Goal: Task Accomplishment & Management: Manage account settings

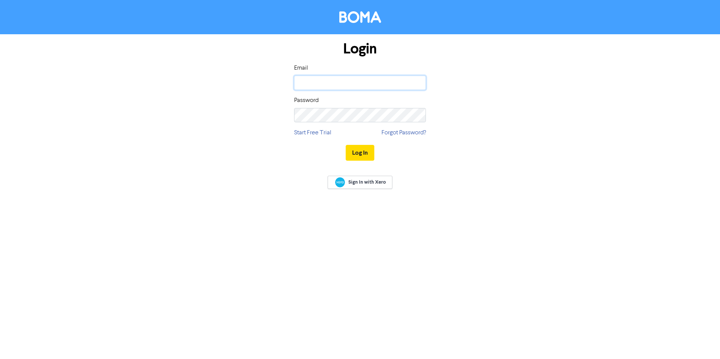
click at [347, 85] on input "email" at bounding box center [360, 83] width 132 height 14
type input "[PERSON_NAME][EMAIL_ADDRESS][DOMAIN_NAME]"
click at [362, 152] on button "Log In" at bounding box center [360, 153] width 29 height 16
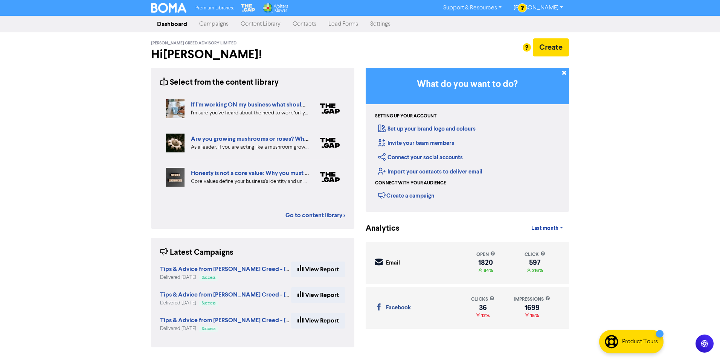
click at [300, 27] on link "Contacts" at bounding box center [305, 24] width 36 height 15
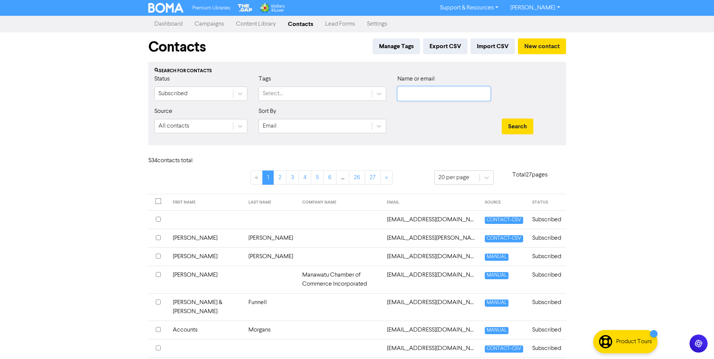
click at [432, 96] on input "text" at bounding box center [444, 94] width 93 height 14
type input "r"
type input "trina"
click at [509, 125] on button "Search" at bounding box center [518, 127] width 32 height 16
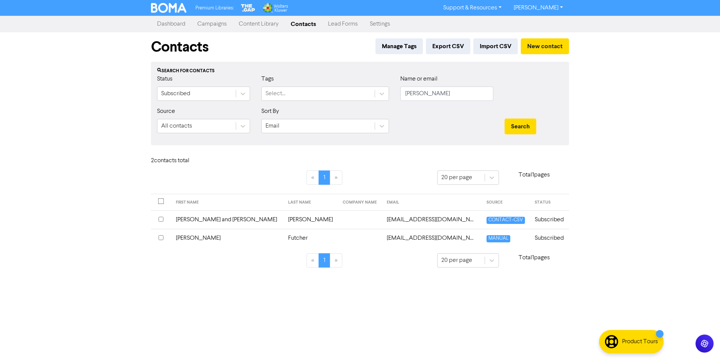
click at [159, 238] on input "checkbox" at bounding box center [161, 237] width 5 height 5
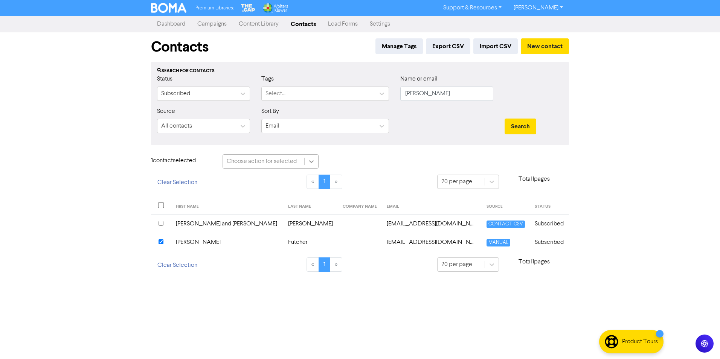
click at [312, 163] on icon at bounding box center [312, 162] width 8 height 8
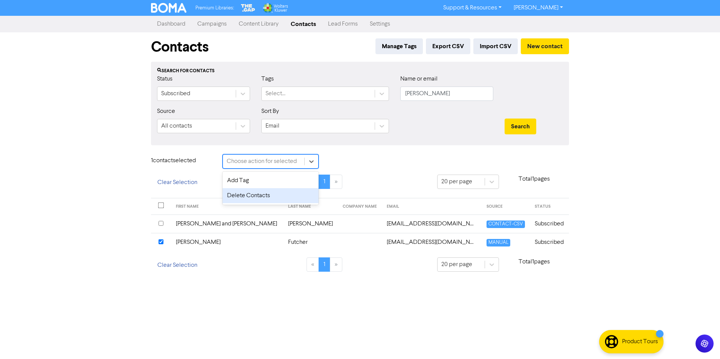
click at [296, 194] on div "Delete Contacts" at bounding box center [271, 195] width 96 height 15
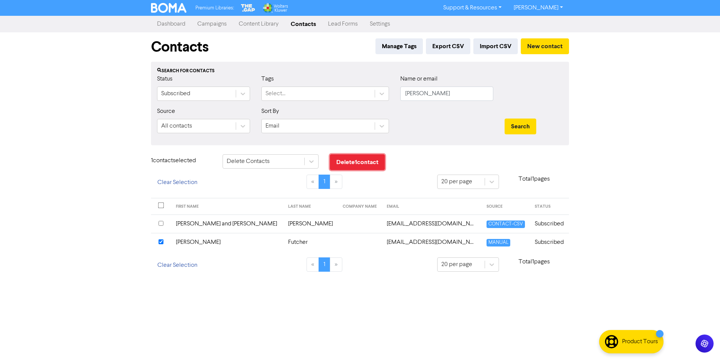
click at [359, 162] on button "Delete 1 contact" at bounding box center [357, 162] width 55 height 16
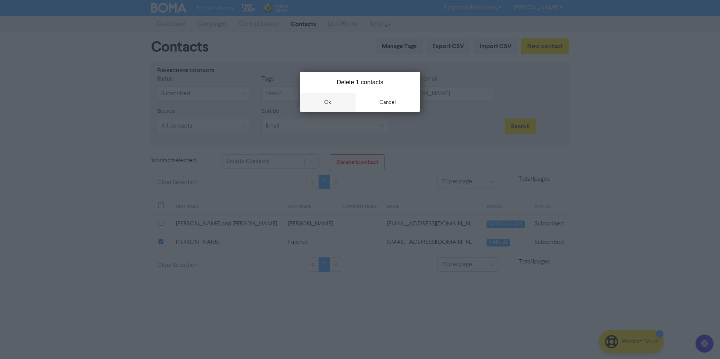
click at [329, 99] on button "ok" at bounding box center [328, 102] width 56 height 19
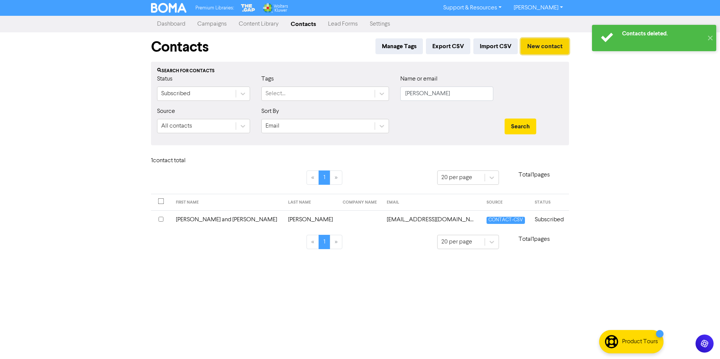
click at [545, 46] on button "New contact" at bounding box center [545, 46] width 48 height 16
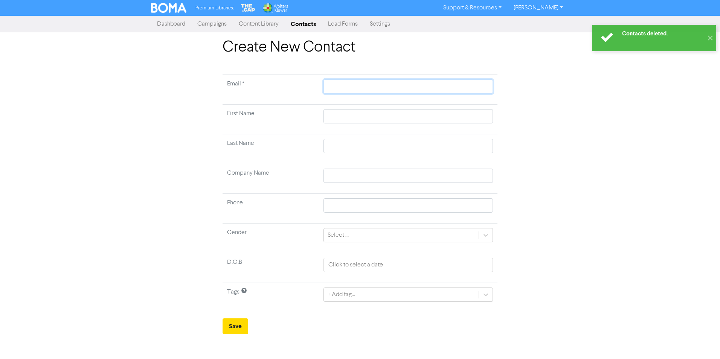
click at [351, 87] on input "text" at bounding box center [407, 86] width 169 height 14
type input "t"
type input "tr"
type input "tri"
type input "trin"
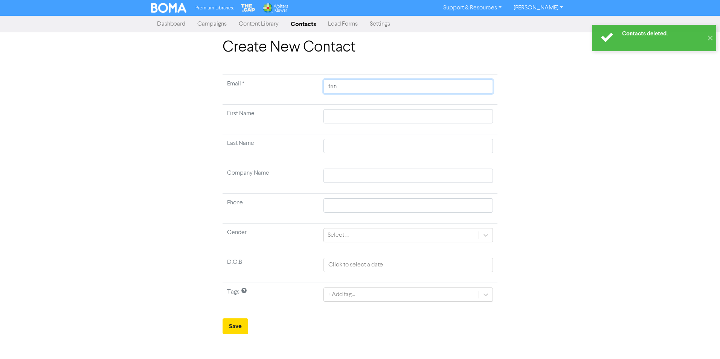
type input "trina"
type input "trina@"
type input "trina@a"
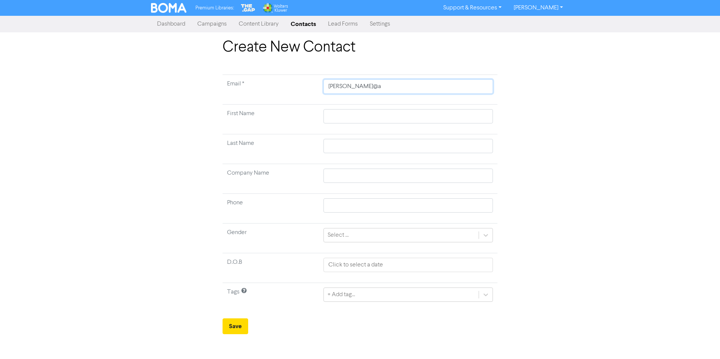
type input "trina@av"
type input "trina@avc"
type input "trina@avcr"
type input "trina@avcra"
type input "trina@avcraf"
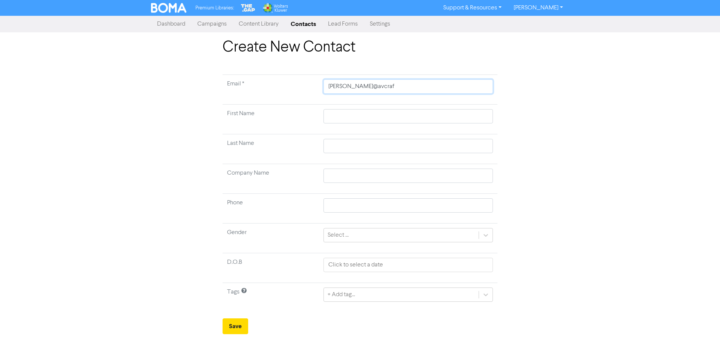
type input "trina@avcraft"
type input "trina@avcraft."
type input "trina@avcraft.c"
type input "trina@avcraft.co"
type input "trina@avcraft.co."
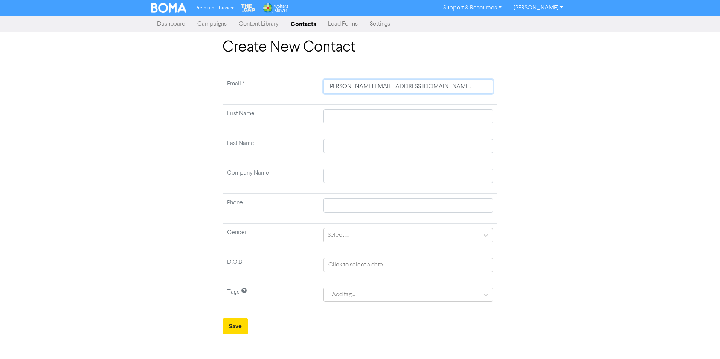
type input "trina@avcraft.co.n"
type input "trina@avcraft.co.nz"
type input "T"
type input "Tr"
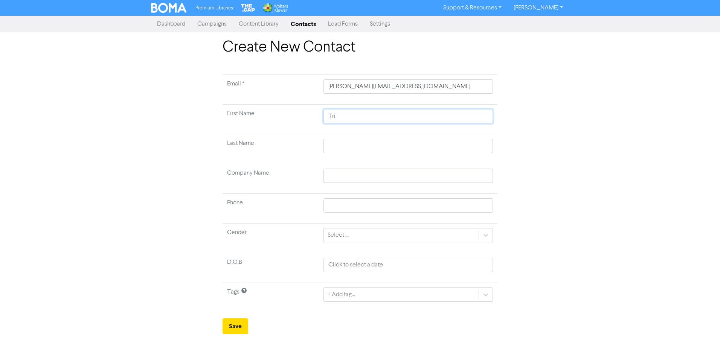
type input "Trin"
type input "Trina"
type input "F"
type input "Fu"
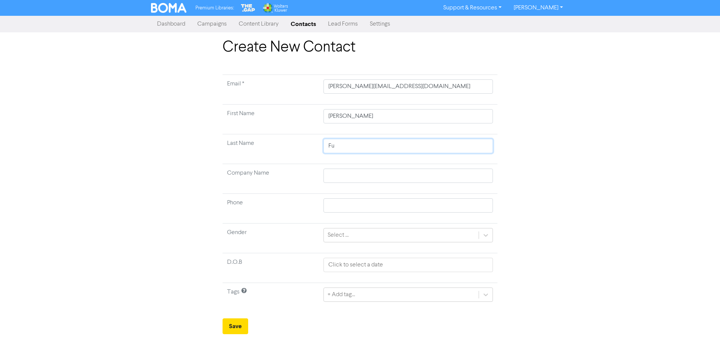
type input "Fut"
type input "Futc"
type input "Futch"
type input "Futche"
type input "Futcher"
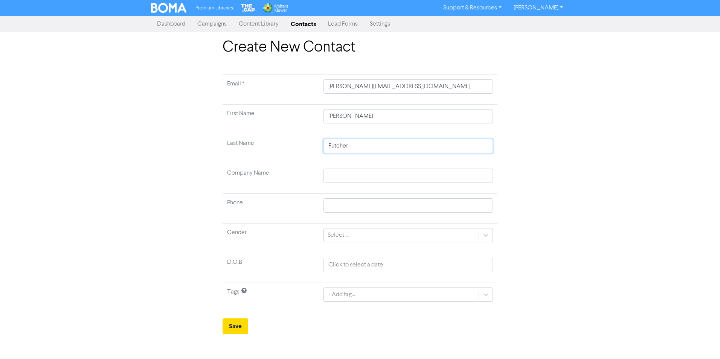
type input "Futcher"
type input "A"
type input "AV"
type input "A"
type input "Av"
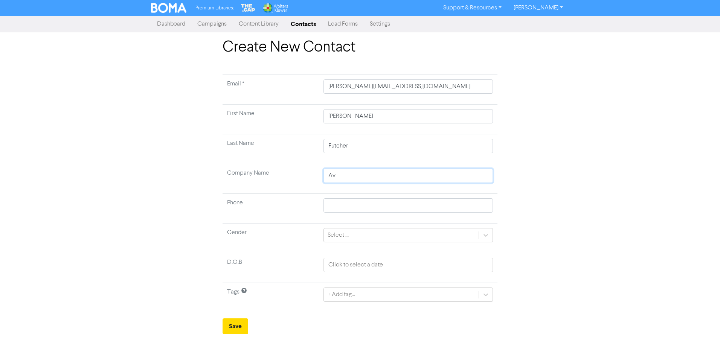
type input "Avc"
type input "Avcr"
type input "Avcra"
type input "Avcraf"
type input "Avcraft"
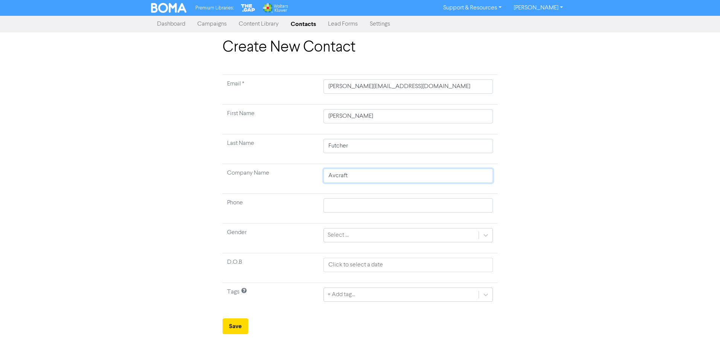
type input "Avcraft"
type input "f"
click at [234, 326] on button "Save" at bounding box center [236, 327] width 26 height 16
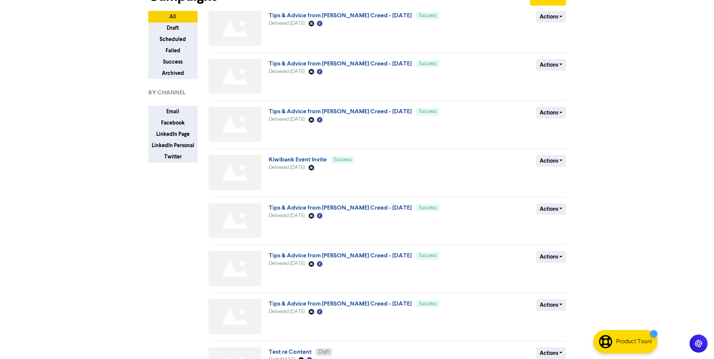
scroll to position [204, 0]
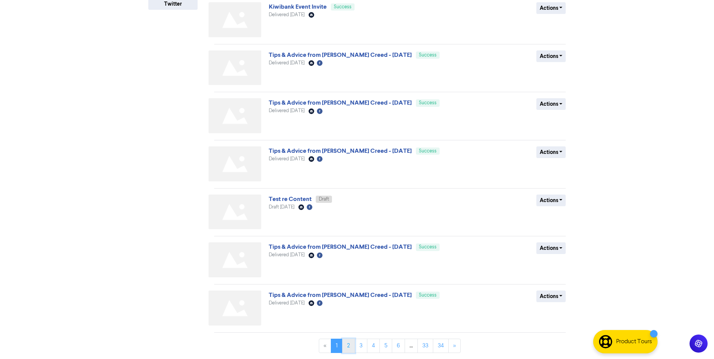
click at [347, 349] on link "2" at bounding box center [348, 346] width 13 height 14
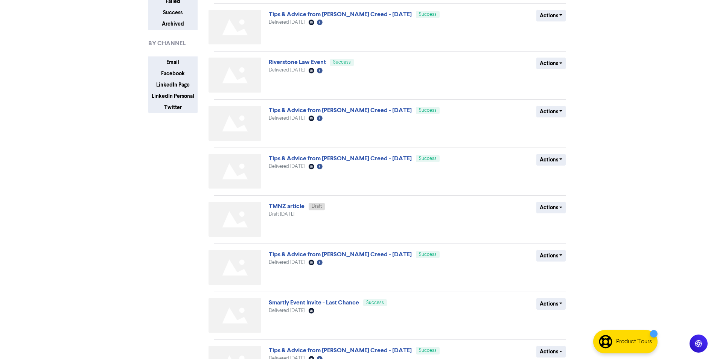
scroll to position [113, 0]
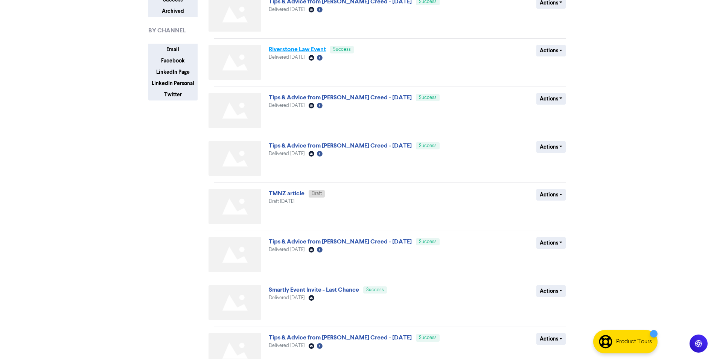
click at [300, 52] on link "Riverstone Law Event" at bounding box center [297, 50] width 57 height 8
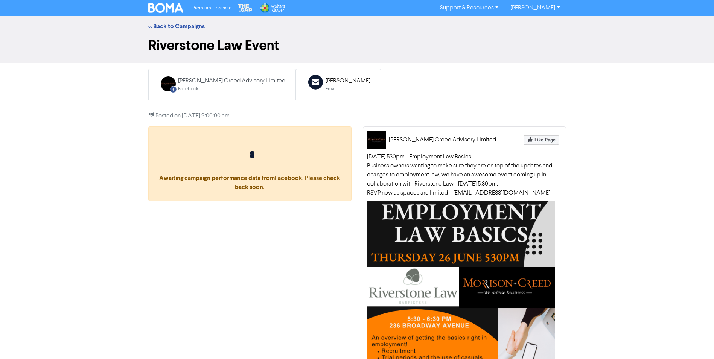
click at [326, 86] on div "Email" at bounding box center [348, 88] width 45 height 7
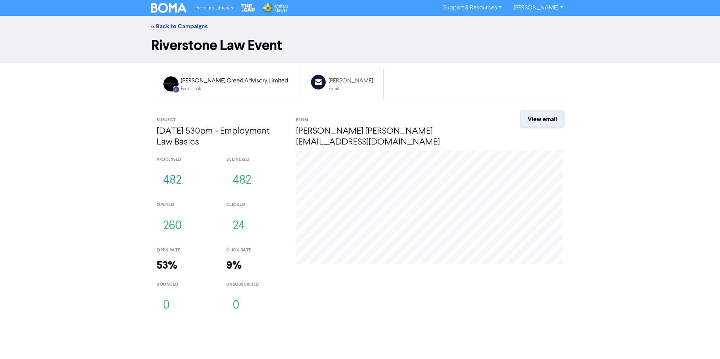
click at [535, 121] on link "View email" at bounding box center [542, 119] width 42 height 16
click at [176, 27] on link "<< Back to Campaigns" at bounding box center [179, 27] width 56 height 8
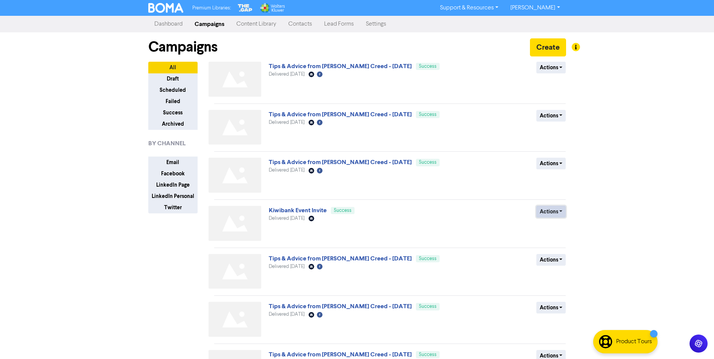
click at [562, 210] on button "Actions" at bounding box center [552, 212] width 30 height 12
click at [562, 226] on button "Duplicate" at bounding box center [566, 228] width 59 height 12
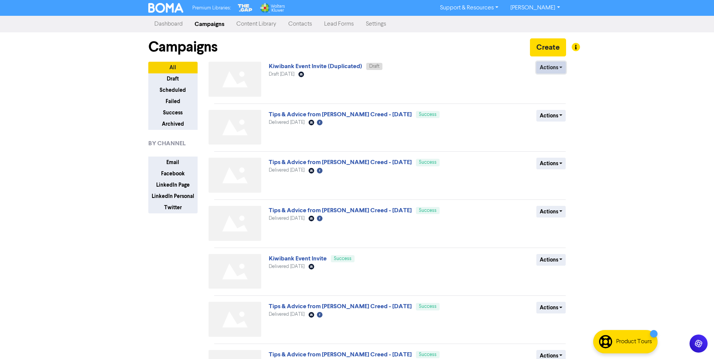
click at [561, 67] on button "Actions" at bounding box center [552, 68] width 30 height 12
click at [555, 109] on button "Rename" at bounding box center [566, 108] width 59 height 12
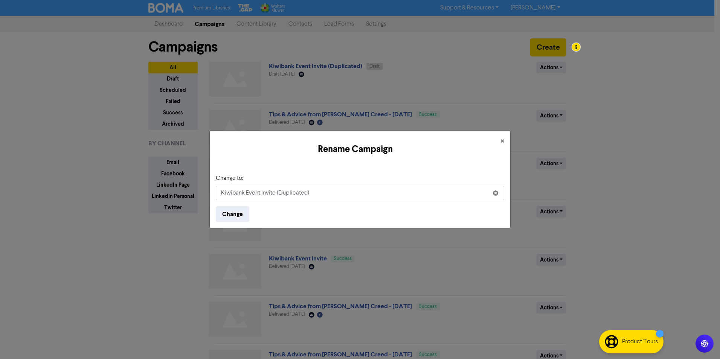
click at [323, 193] on input "Kiwibank Event Invite (Duplicated)" at bounding box center [360, 193] width 288 height 14
type input "Kiwibank Event Invite Final Reminder"
click at [234, 218] on button "Change" at bounding box center [233, 214] width 34 height 16
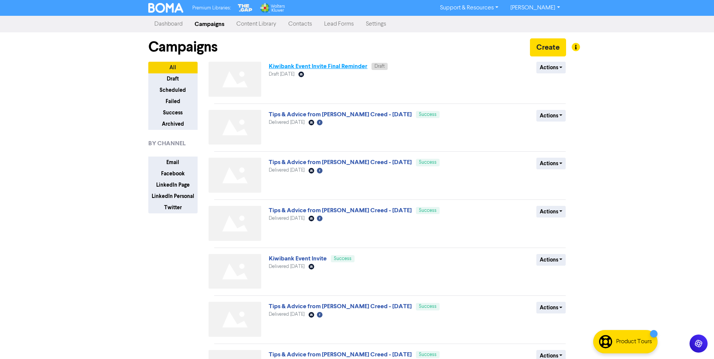
click at [331, 65] on link "Kiwibank Event Invite Final Reminder" at bounding box center [318, 67] width 99 height 8
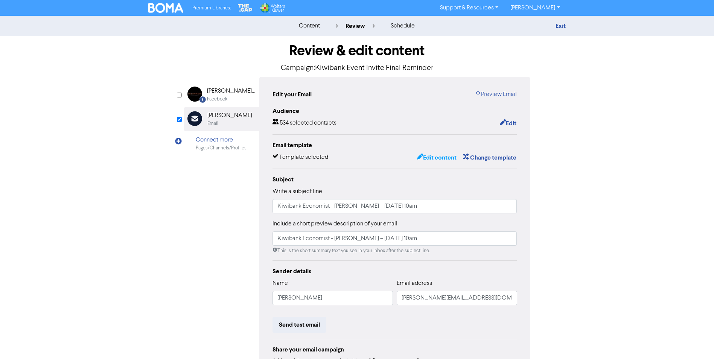
click at [440, 156] on button "Edit content" at bounding box center [437, 158] width 40 height 10
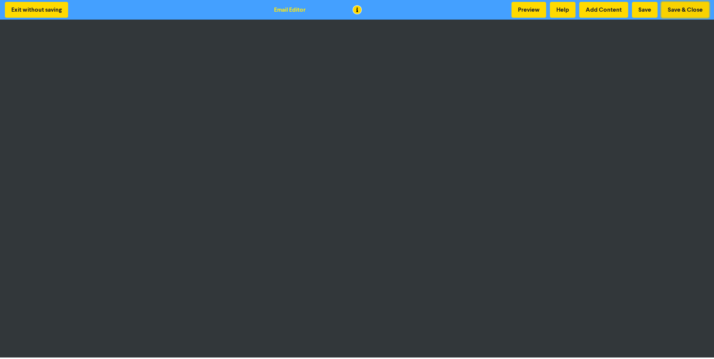
click at [676, 8] on button "Save & Close" at bounding box center [686, 10] width 48 height 16
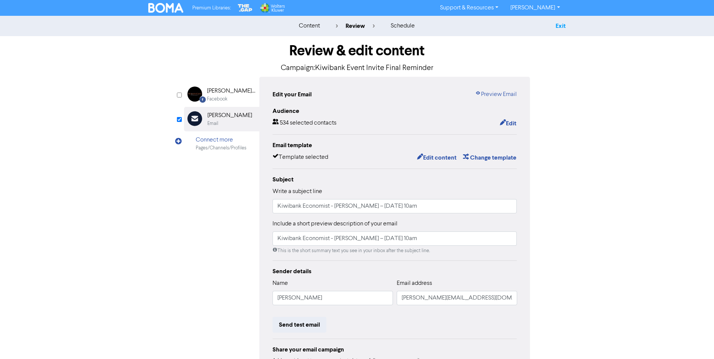
click at [558, 26] on link "Exit" at bounding box center [561, 26] width 10 height 8
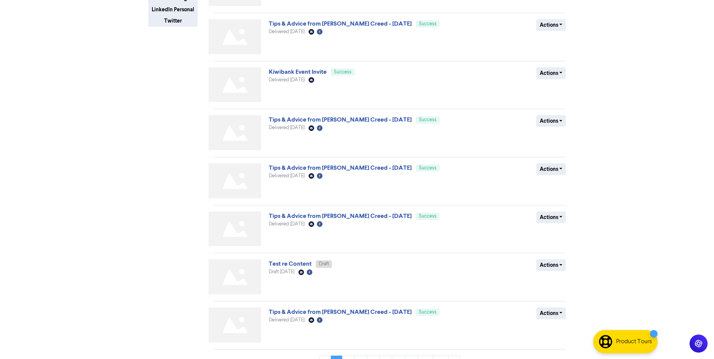
scroll to position [204, 0]
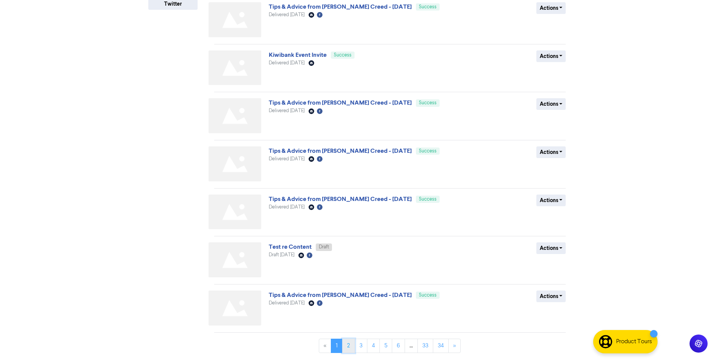
click at [348, 348] on link "2" at bounding box center [348, 346] width 13 height 14
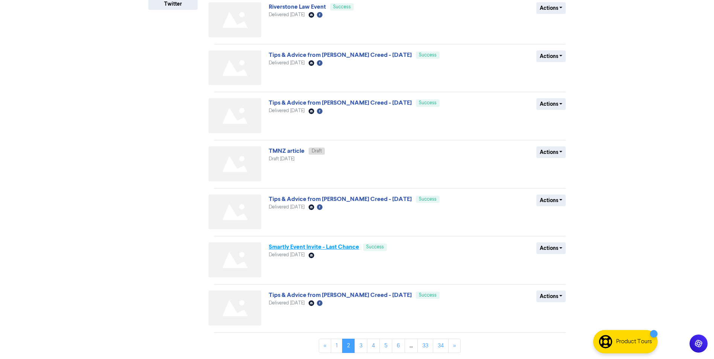
click at [302, 248] on link "Smartly Event Invite - Last Chance" at bounding box center [314, 247] width 90 height 8
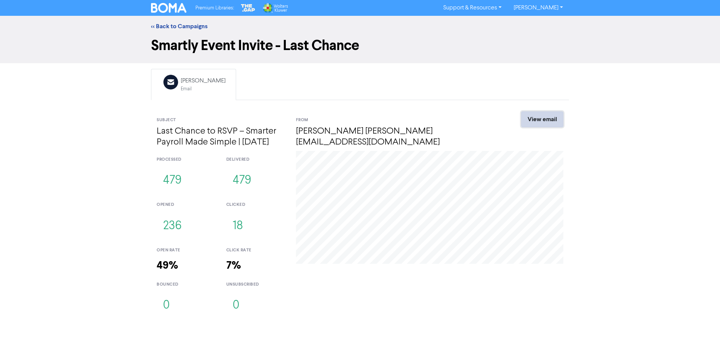
click at [548, 117] on link "View email" at bounding box center [542, 119] width 42 height 16
click at [185, 24] on link "<< Back to Campaigns" at bounding box center [179, 27] width 56 height 8
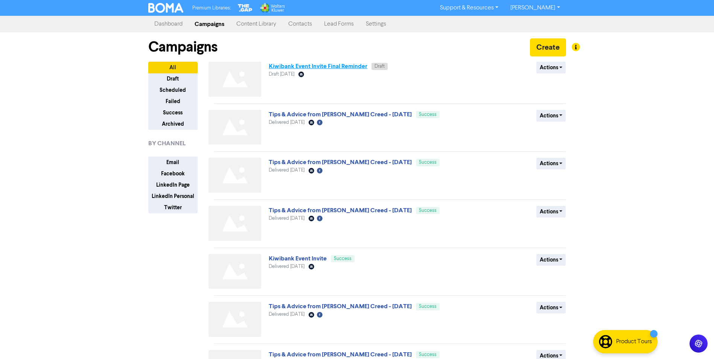
click at [302, 67] on link "Kiwibank Event Invite Final Reminder" at bounding box center [318, 67] width 99 height 8
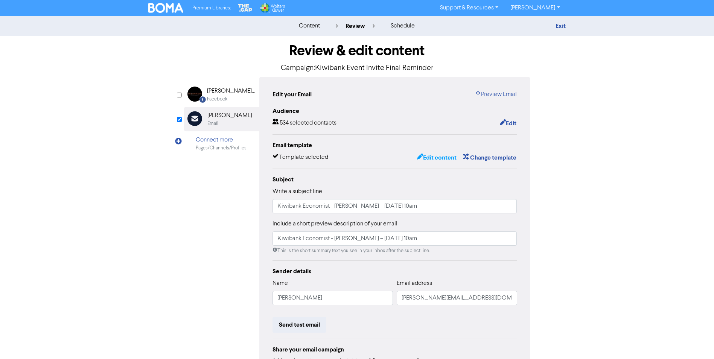
click at [430, 159] on button "Edit content" at bounding box center [437, 158] width 40 height 10
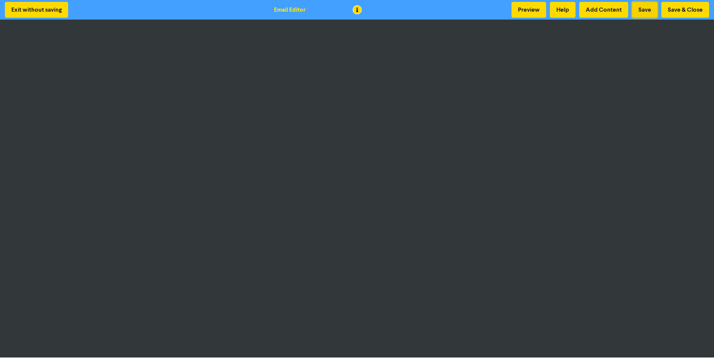
click at [643, 14] on button "Save" at bounding box center [645, 10] width 26 height 16
click at [678, 9] on button "Save & Close" at bounding box center [686, 10] width 48 height 16
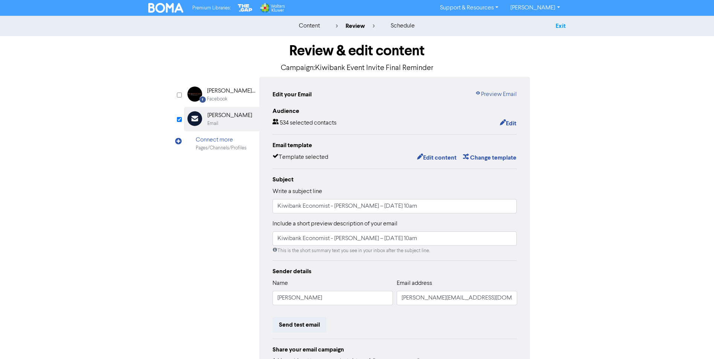
click at [565, 27] on link "Exit" at bounding box center [561, 26] width 10 height 8
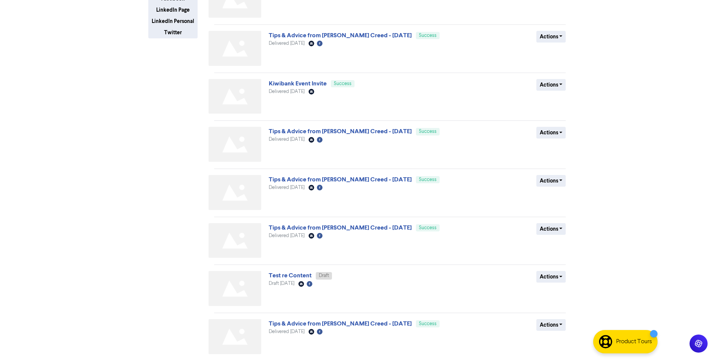
scroll to position [204, 0]
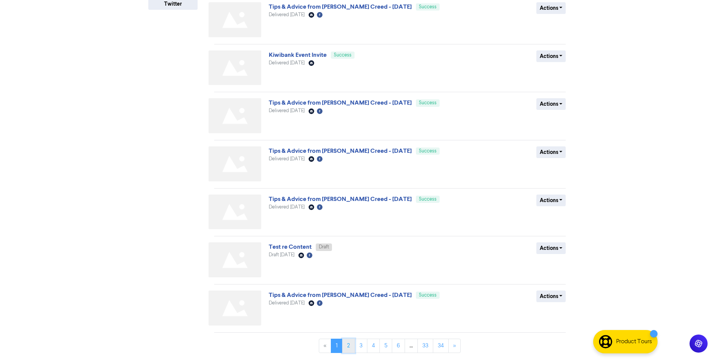
click at [350, 345] on link "2" at bounding box center [348, 346] width 13 height 14
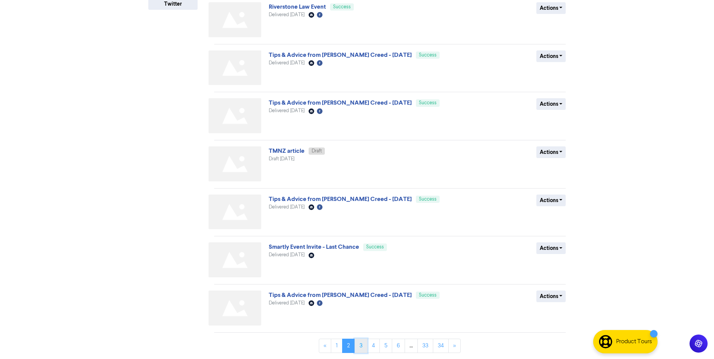
click at [361, 345] on link "3" at bounding box center [361, 346] width 13 height 14
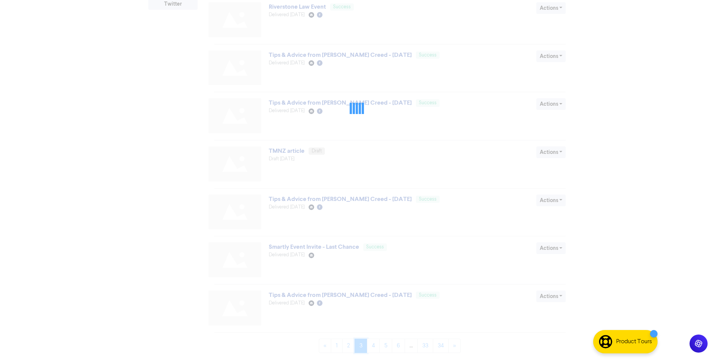
scroll to position [0, 0]
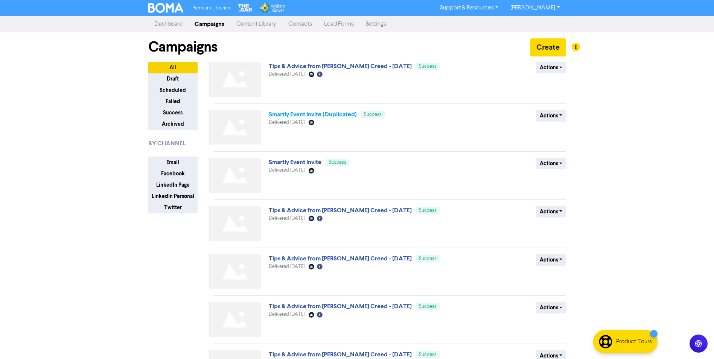
click at [311, 116] on link "Smartly Event Invite (Duplicated)" at bounding box center [313, 115] width 88 height 8
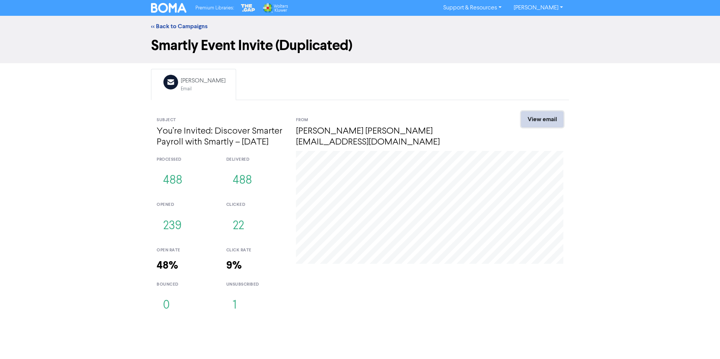
click at [537, 123] on link "View email" at bounding box center [542, 119] width 42 height 16
click at [177, 26] on link "<< Back to Campaigns" at bounding box center [179, 27] width 56 height 8
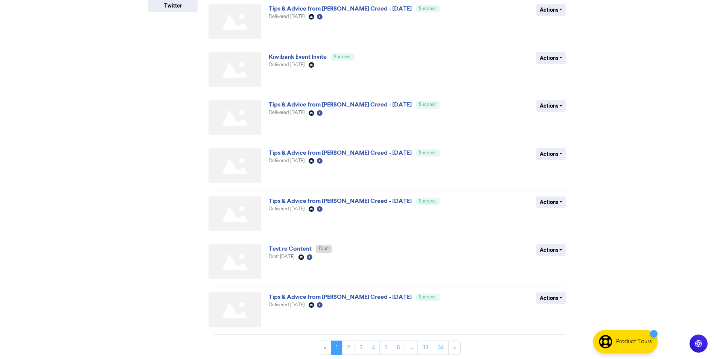
scroll to position [204, 0]
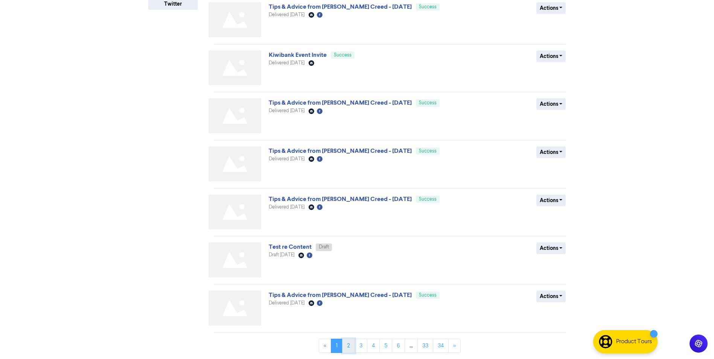
click at [348, 348] on link "2" at bounding box center [348, 346] width 13 height 14
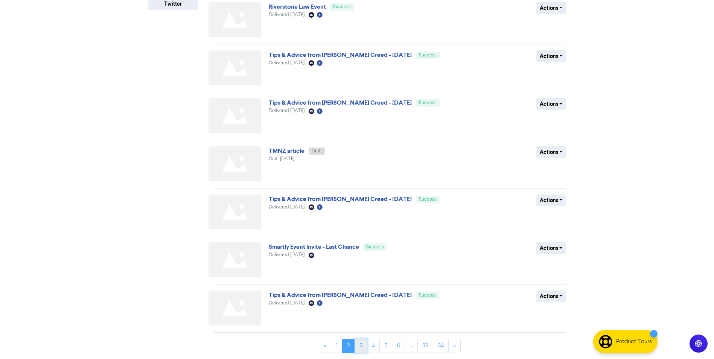
click at [362, 348] on link "3" at bounding box center [361, 346] width 13 height 14
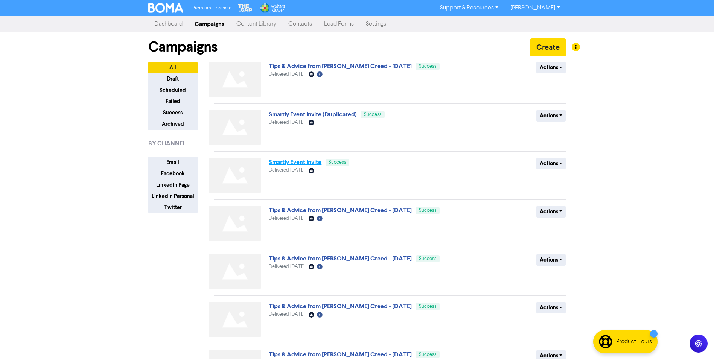
click at [302, 162] on link "Smartly Event Invite" at bounding box center [295, 163] width 53 height 8
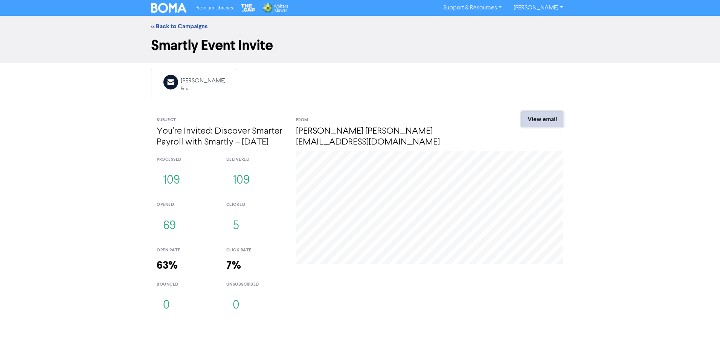
click at [537, 121] on link "View email" at bounding box center [542, 119] width 42 height 16
click at [196, 25] on link "<< Back to Campaigns" at bounding box center [179, 27] width 56 height 8
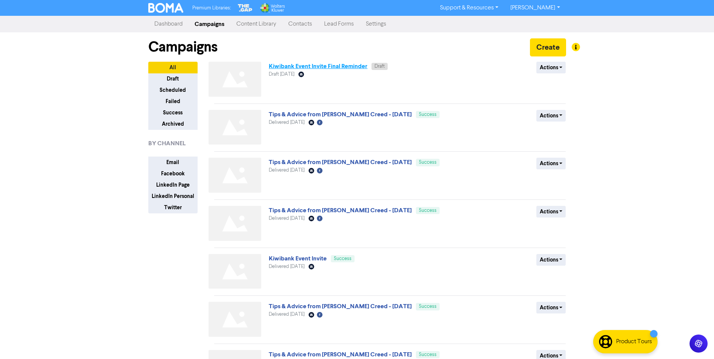
click at [337, 66] on link "Kiwibank Event Invite Final Reminder" at bounding box center [318, 67] width 99 height 8
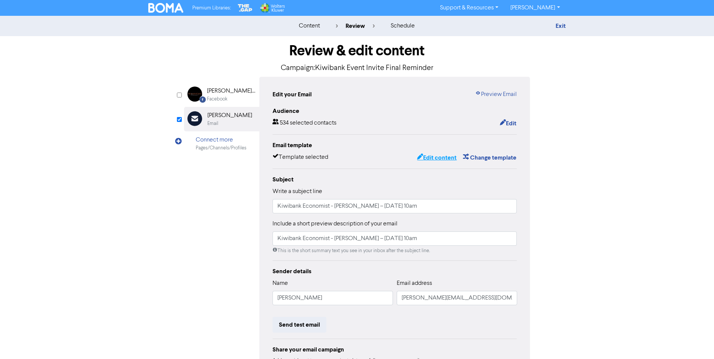
click at [442, 158] on button "Edit content" at bounding box center [437, 158] width 40 height 10
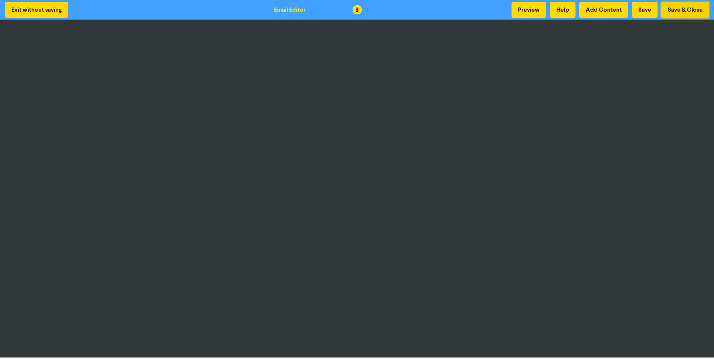
click at [675, 10] on button "Save & Close" at bounding box center [686, 10] width 48 height 16
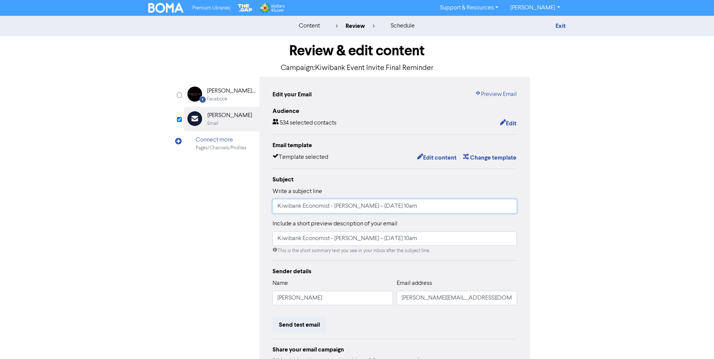
click at [278, 206] on input "Kiwibank Economist - [PERSON_NAME] – [DATE] 10am" at bounding box center [395, 206] width 245 height 14
drag, startPoint x: 558, startPoint y: 27, endPoint x: 612, endPoint y: 59, distance: 63.0
click at [558, 27] on link "Exit" at bounding box center [561, 26] width 10 height 8
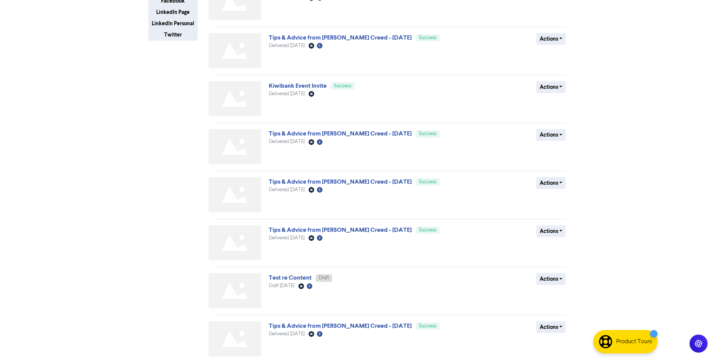
scroll to position [204, 0]
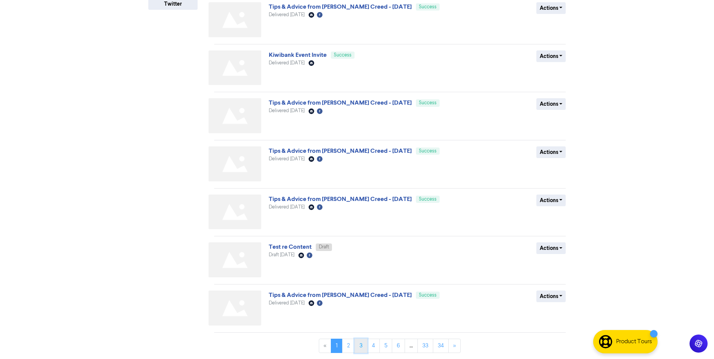
click at [359, 344] on link "3" at bounding box center [361, 346] width 13 height 14
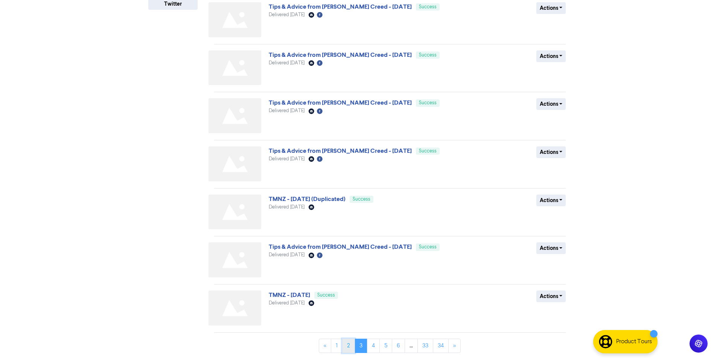
click at [348, 346] on link "2" at bounding box center [348, 346] width 13 height 14
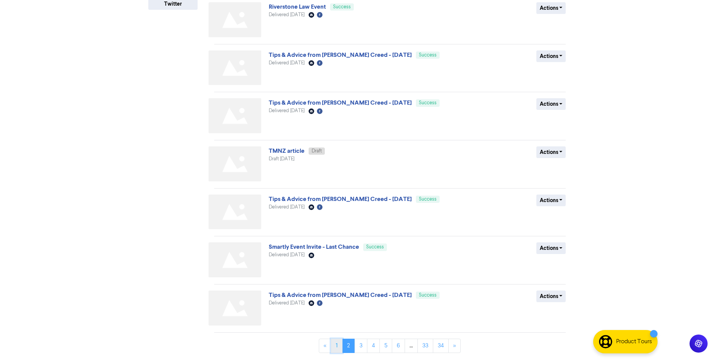
click at [336, 346] on link "1" at bounding box center [337, 346] width 12 height 14
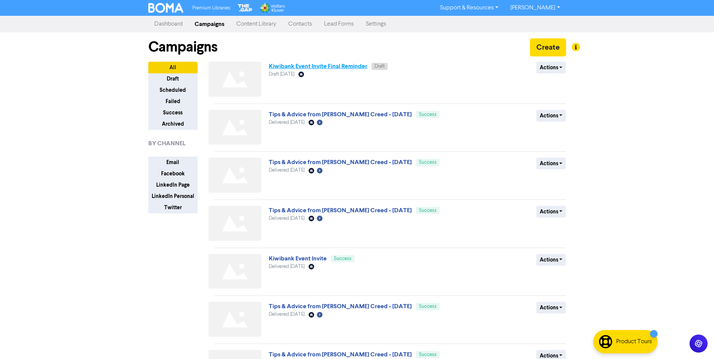
click at [359, 66] on link "Kiwibank Event Invite Final Reminder" at bounding box center [318, 67] width 99 height 8
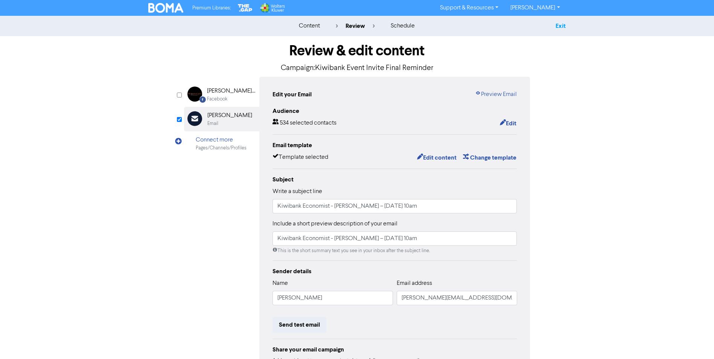
click at [558, 25] on link "Exit" at bounding box center [561, 26] width 10 height 8
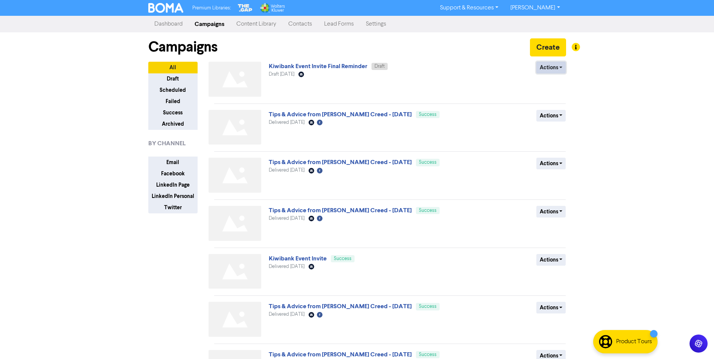
click at [562, 68] on button "Actions" at bounding box center [552, 68] width 30 height 12
click at [560, 109] on button "Rename" at bounding box center [566, 108] width 59 height 12
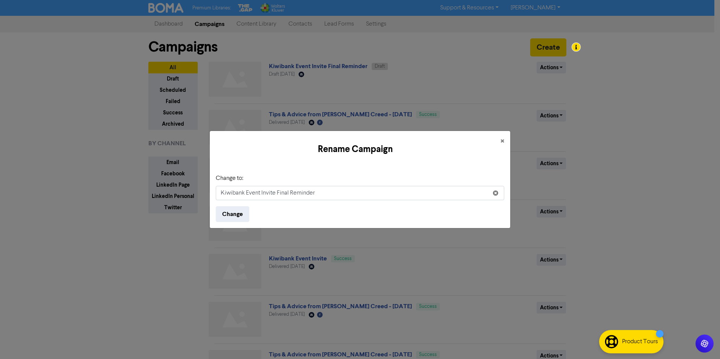
click at [339, 197] on input "Kiwibank Event Invite Final Reminder" at bounding box center [360, 193] width 288 height 14
type input "Kiwibank Event Invite"
click at [233, 215] on button "Change" at bounding box center [233, 214] width 34 height 16
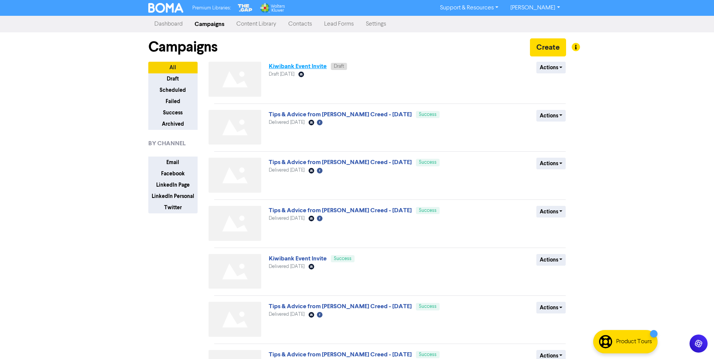
click at [306, 68] on link "Kiwibank Event Invite" at bounding box center [298, 67] width 58 height 8
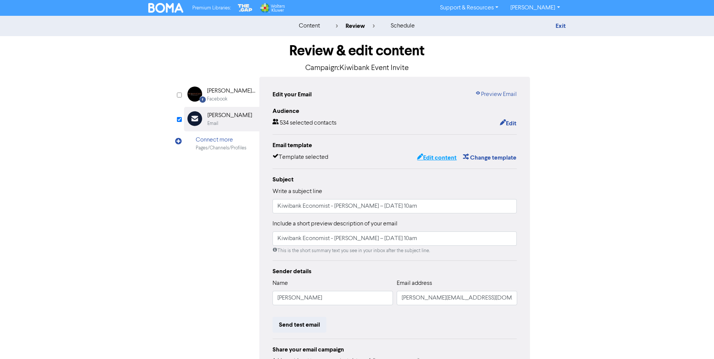
click at [436, 158] on button "Edit content" at bounding box center [437, 158] width 40 height 10
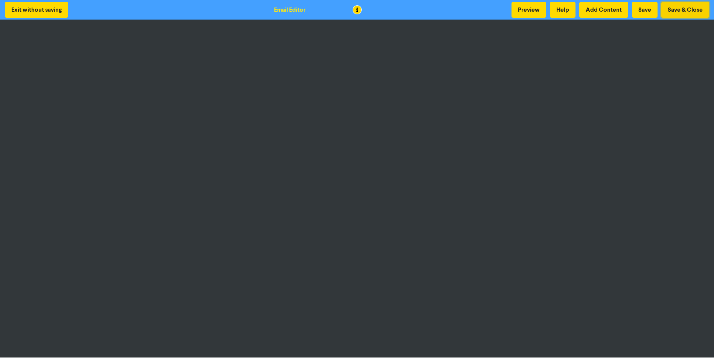
click at [673, 9] on button "Save & Close" at bounding box center [686, 10] width 48 height 16
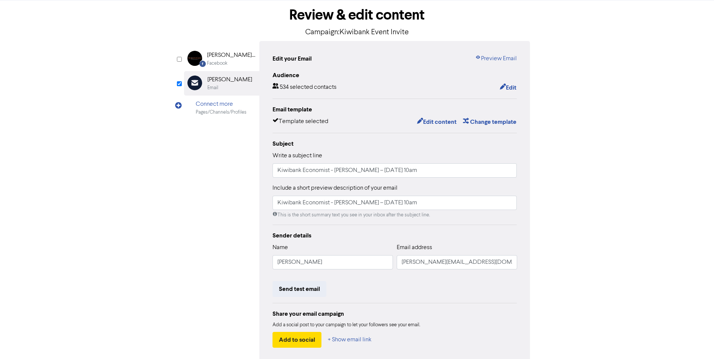
scroll to position [72, 0]
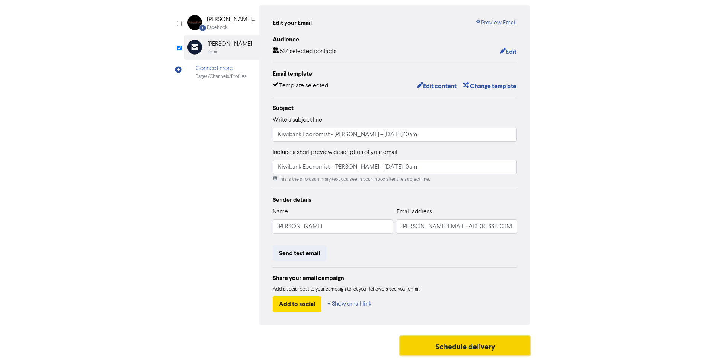
click at [487, 348] on button "Schedule delivery" at bounding box center [465, 346] width 130 height 19
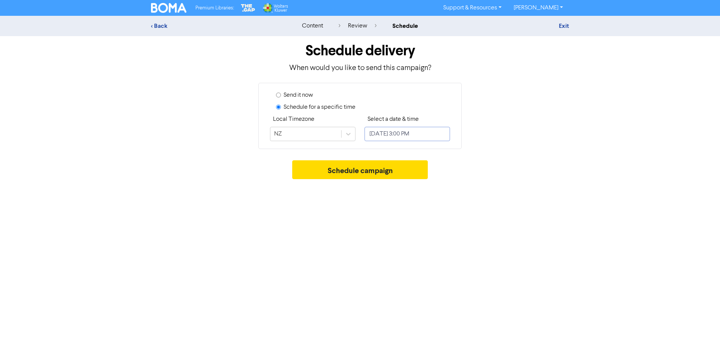
click at [398, 133] on input "[DATE] 3:00 PM" at bounding box center [407, 134] width 85 height 14
select select "7"
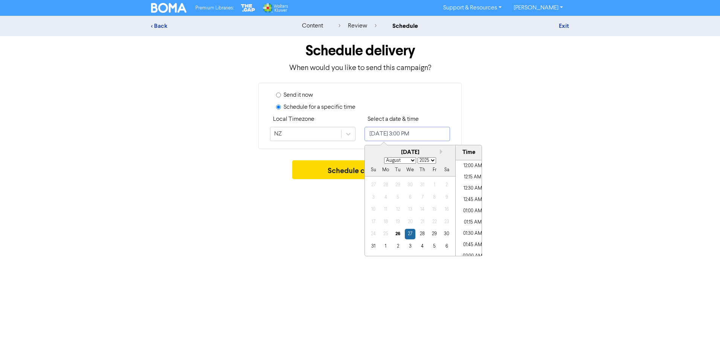
scroll to position [636, 0]
click at [410, 233] on div "27" at bounding box center [410, 234] width 10 height 10
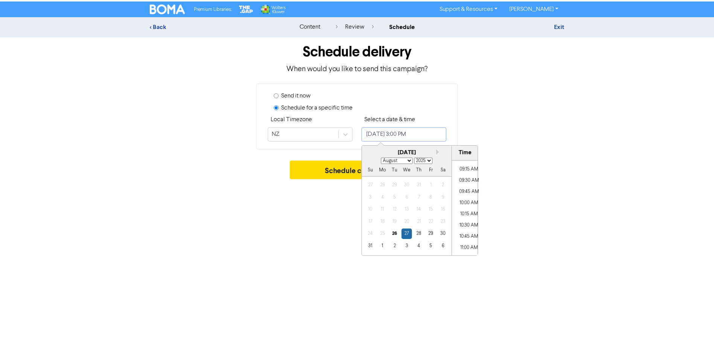
scroll to position [410, 0]
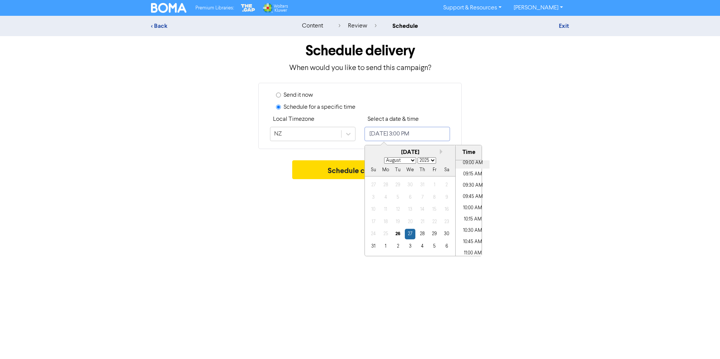
click at [476, 164] on li "09:00 AM" at bounding box center [473, 162] width 34 height 11
type input "[DATE] 9:00 AM"
click at [547, 148] on div "Send it now Schedule for a specific time Local Timezone NZ Select a date & time…" at bounding box center [359, 116] width 429 height 66
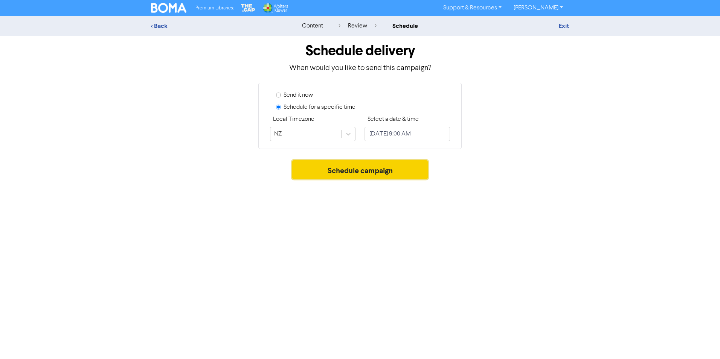
click at [360, 174] on button "Schedule campaign" at bounding box center [360, 169] width 136 height 19
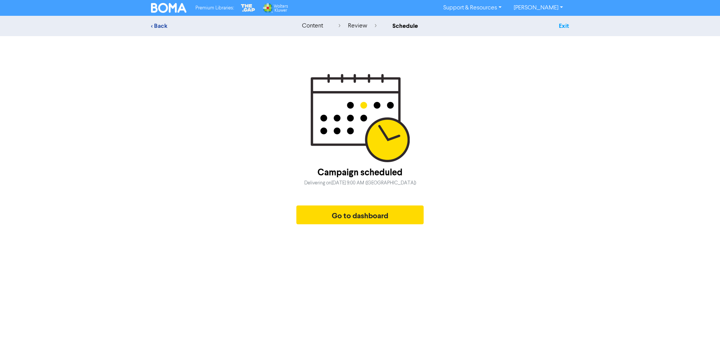
click at [564, 25] on link "Exit" at bounding box center [564, 26] width 10 height 8
